Goal: Check status: Check status

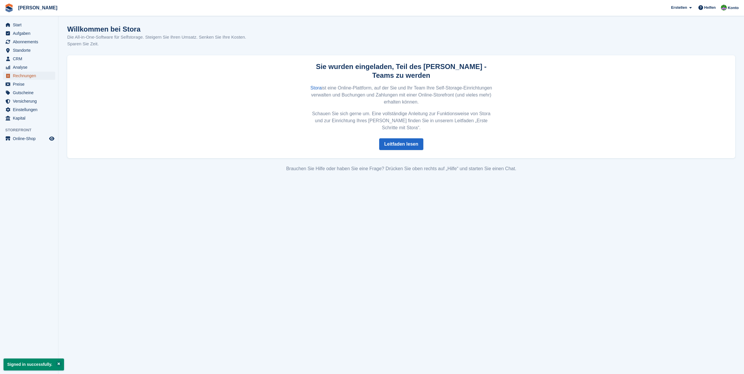
click at [23, 77] on span "Rechnungen" at bounding box center [30, 76] width 35 height 8
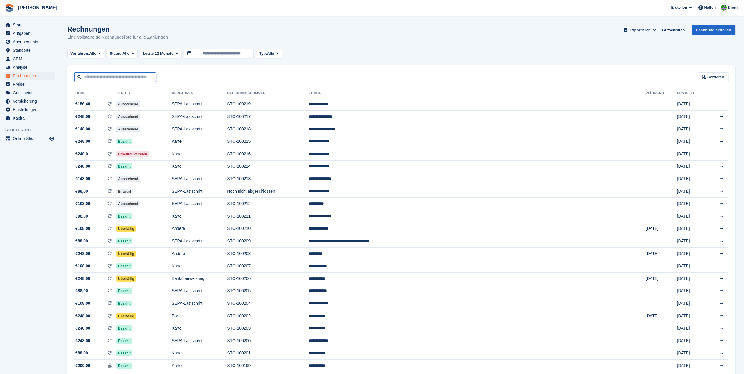
click at [134, 78] on input "text" at bounding box center [115, 77] width 82 height 10
type input "*****"
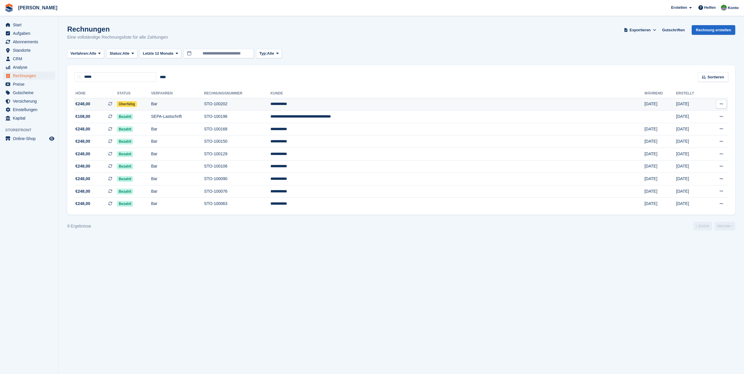
click at [270, 105] on td "STO-100202" at bounding box center [237, 104] width 66 height 13
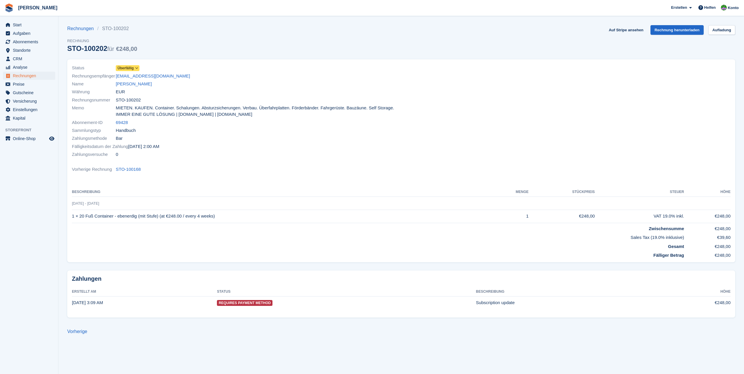
click at [133, 69] on span "Überfällig" at bounding box center [125, 67] width 16 height 5
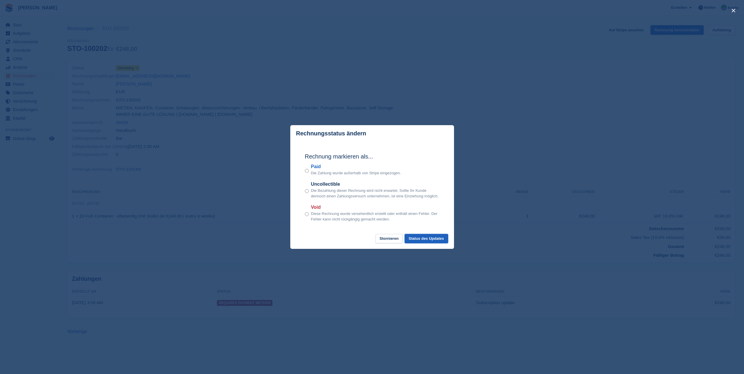
click at [429, 238] on button "Status des Updates" at bounding box center [426, 239] width 44 height 10
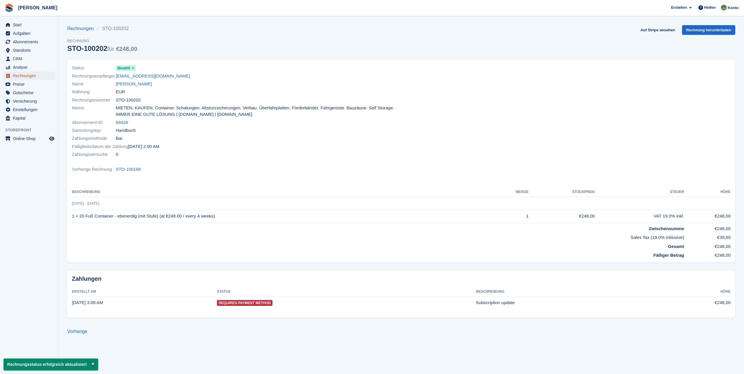
click at [26, 77] on span "Rechnungen" at bounding box center [30, 76] width 35 height 8
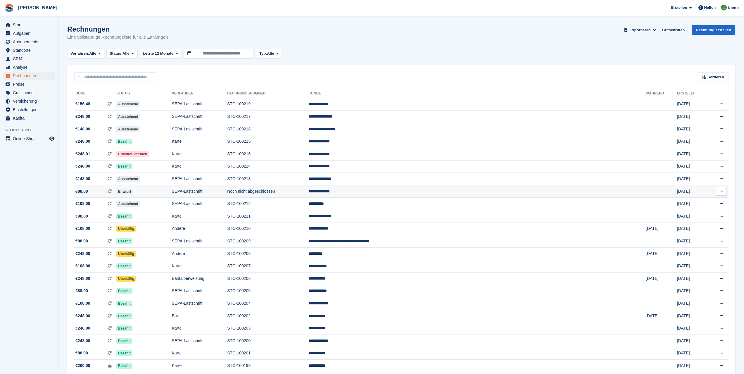
click at [301, 193] on td "Noch nicht abgeschlossen" at bounding box center [267, 191] width 81 height 13
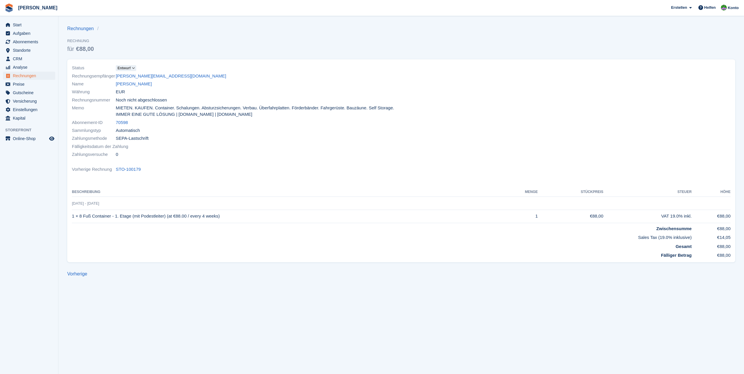
click at [133, 68] on icon at bounding box center [133, 68] width 3 height 4
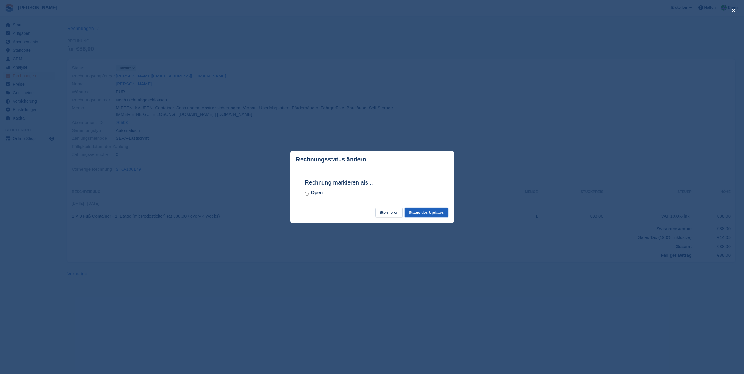
click at [435, 215] on button "Status des Updates" at bounding box center [426, 213] width 44 height 10
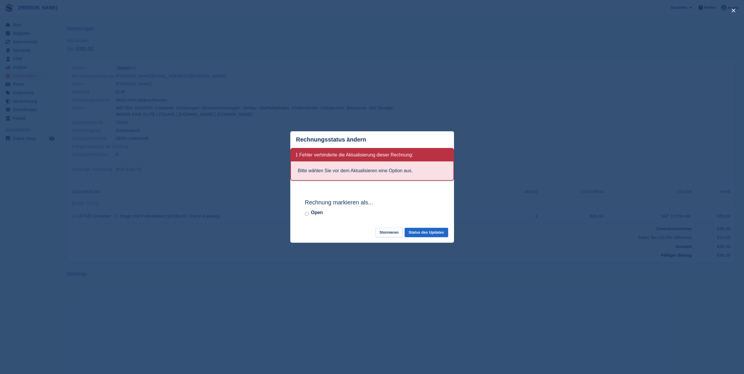
click at [395, 88] on div "close" at bounding box center [372, 187] width 744 height 374
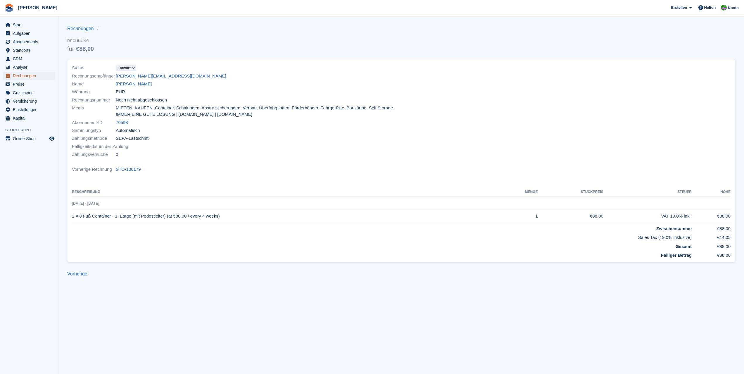
click at [28, 76] on span "Rechnungen" at bounding box center [30, 76] width 35 height 8
